Goal: Find specific page/section: Find specific page/section

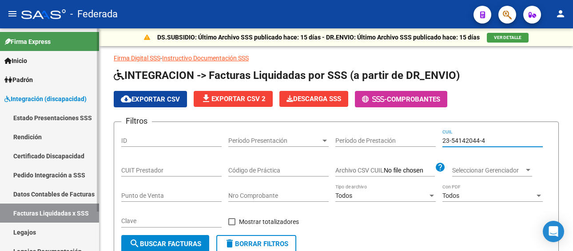
click at [56, 229] on link "Legajos" at bounding box center [49, 232] width 99 height 19
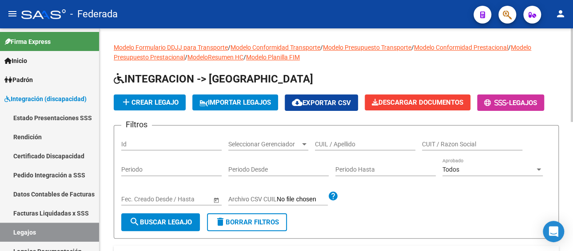
click at [330, 139] on div "CUIL / Apellido" at bounding box center [365, 142] width 100 height 18
paste input "CASSE JUANSE 72"
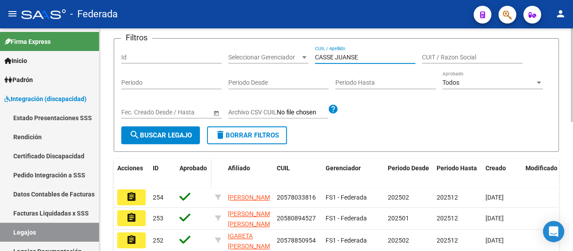
scroll to position [89, 0]
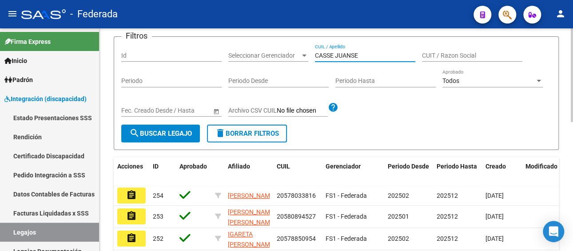
type input "CASSE JUANSE"
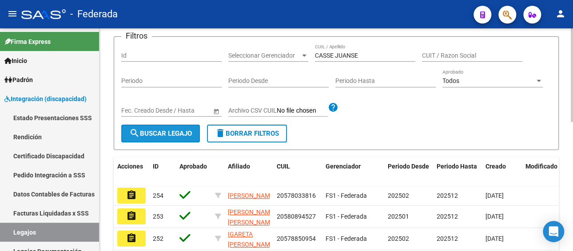
click at [180, 134] on span "search Buscar Legajo" at bounding box center [160, 134] width 63 height 8
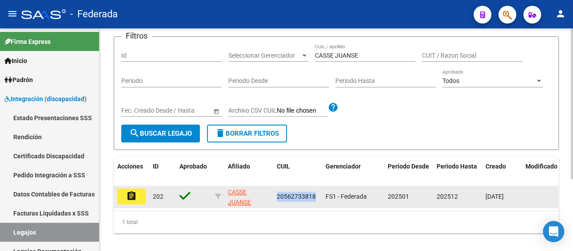
drag, startPoint x: 317, startPoint y: 196, endPoint x: 273, endPoint y: 195, distance: 43.5
click at [273, 195] on datatable-body-cell "20562733818" at bounding box center [297, 197] width 49 height 22
copy span "20562733818"
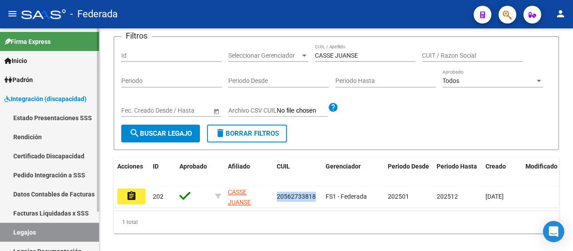
click at [74, 210] on link "Facturas Liquidadas x SSS" at bounding box center [49, 213] width 99 height 19
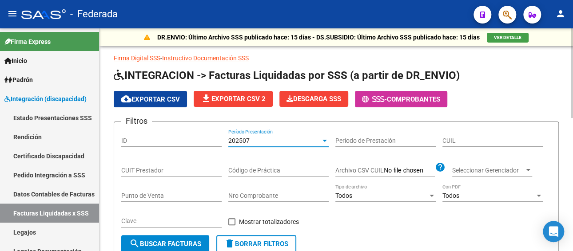
click at [272, 142] on div "202507" at bounding box center [274, 141] width 92 height 8
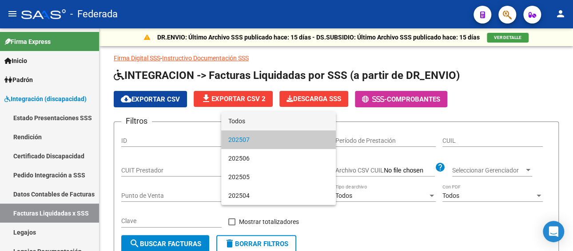
click at [265, 116] on span "Todos" at bounding box center [278, 121] width 100 height 19
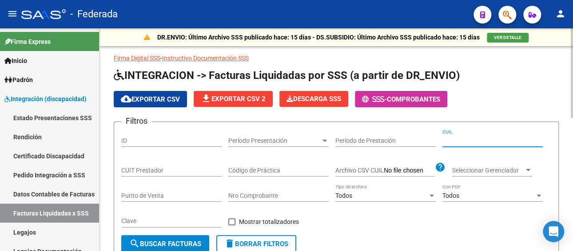
click at [462, 137] on input "CUIL" at bounding box center [492, 141] width 100 height 8
paste input "20-56273381-8"
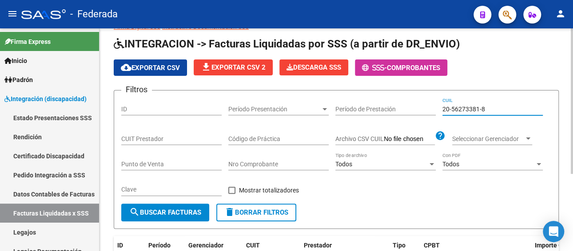
scroll to position [29, 0]
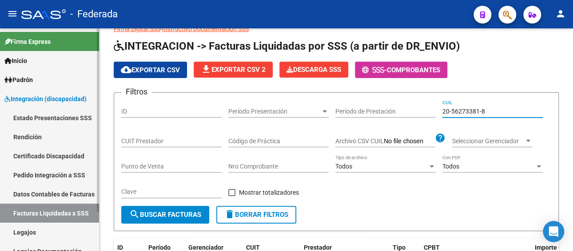
type input "20-56273381-8"
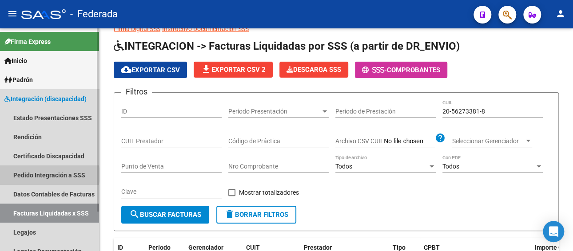
click at [49, 175] on link "Pedido Integración a SSS" at bounding box center [49, 175] width 99 height 19
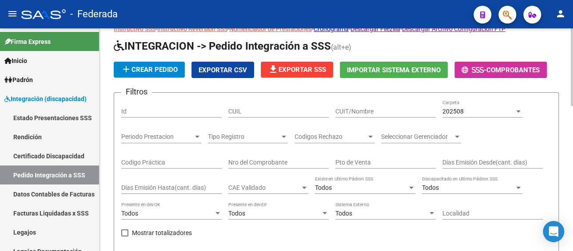
click at [273, 106] on div "CUIL" at bounding box center [278, 109] width 100 height 18
paste input "20562733818"
type input "20562733818"
click at [468, 113] on div "202508" at bounding box center [478, 112] width 72 height 8
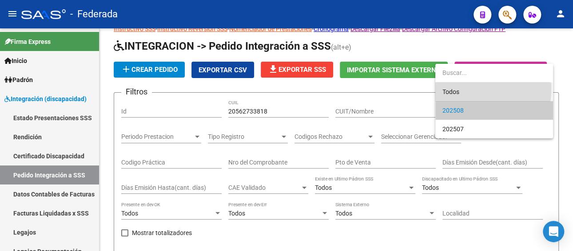
click at [455, 88] on span "Todos" at bounding box center [493, 92] width 103 height 19
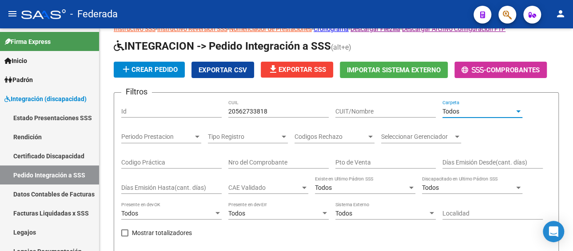
scroll to position [162, 0]
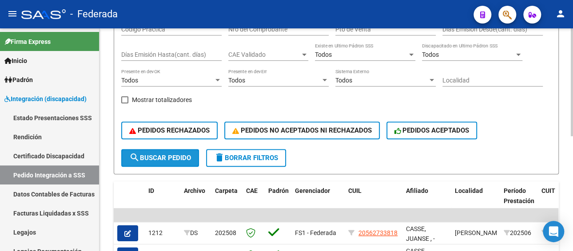
click at [145, 154] on span "search Buscar Pedido" at bounding box center [160, 158] width 62 height 8
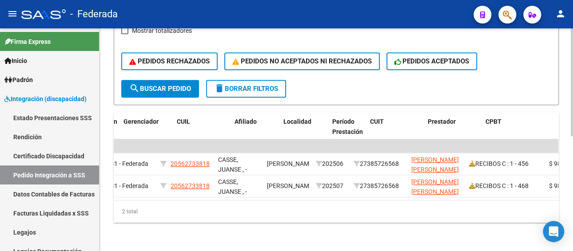
scroll to position [0, 264]
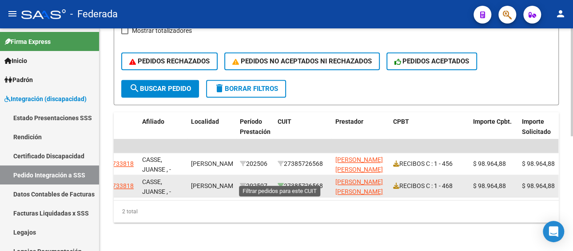
drag, startPoint x: 328, startPoint y: 176, endPoint x: 282, endPoint y: 180, distance: 45.4
click at [282, 180] on datatable-body-cell "27385726568" at bounding box center [303, 186] width 58 height 22
copy div "27385726568"
